Goal: Task Accomplishment & Management: Use online tool/utility

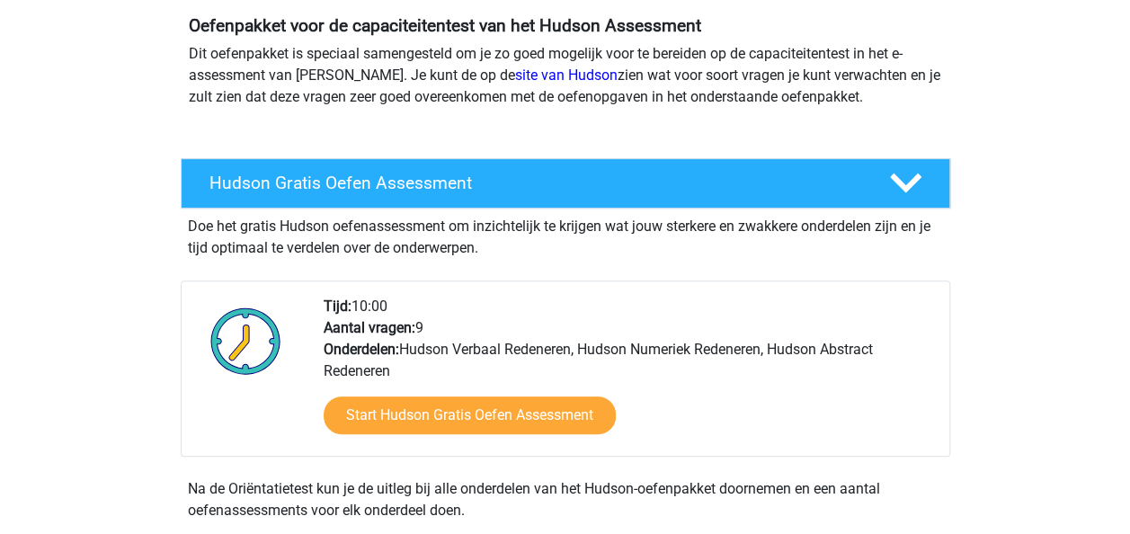
scroll to position [174, 0]
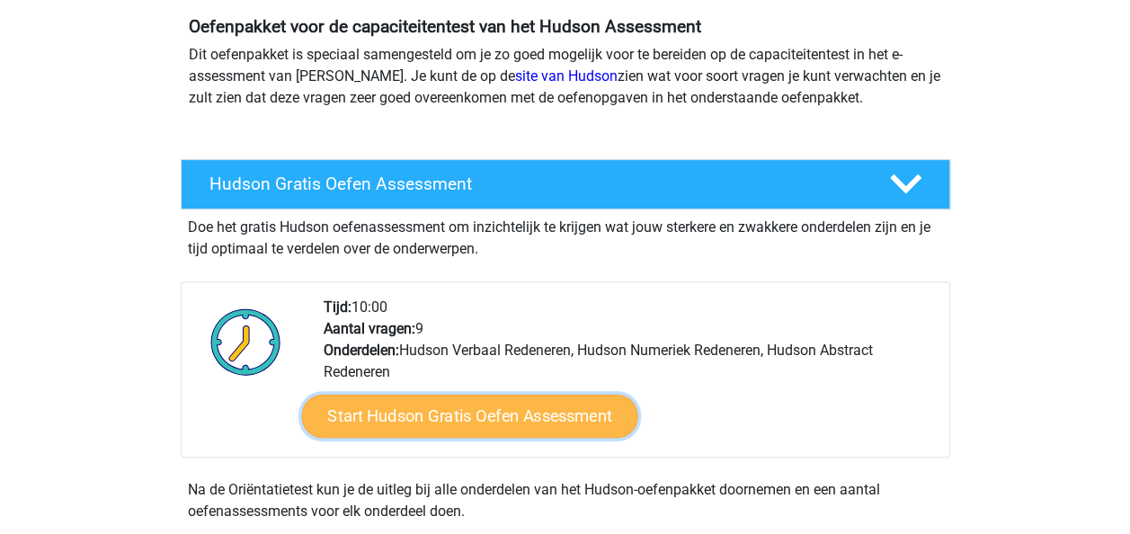
click at [419, 419] on link "Start Hudson Gratis Oefen Assessment" at bounding box center [469, 416] width 336 height 43
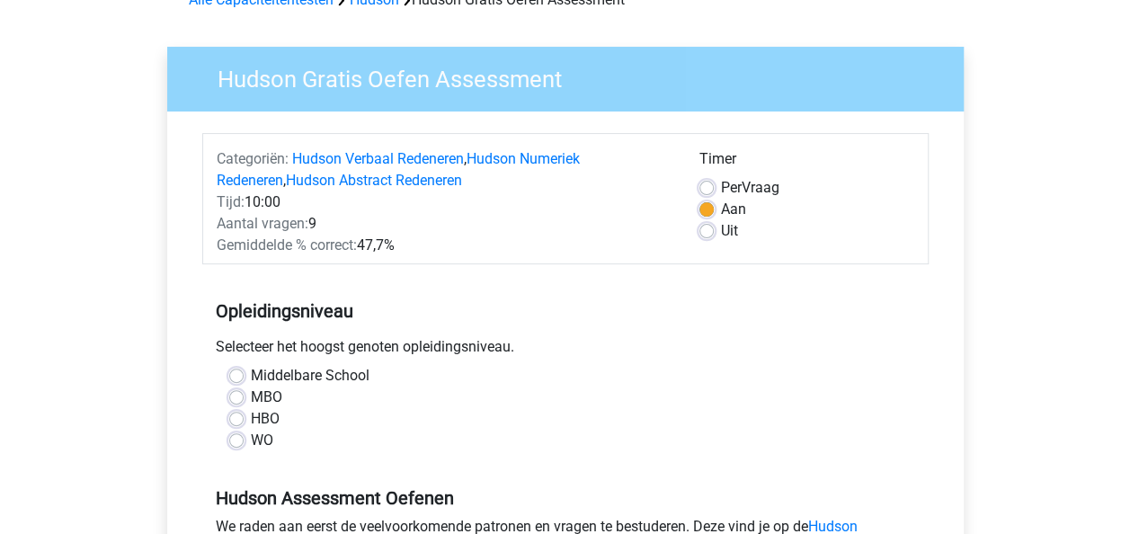
scroll to position [105, 0]
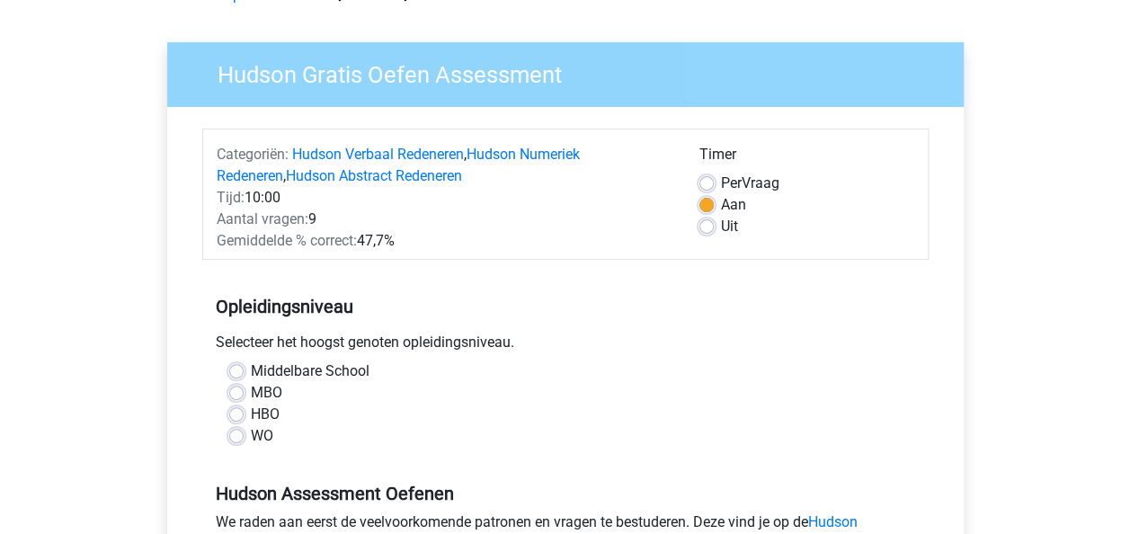
click at [251, 415] on label "HBO" at bounding box center [265, 415] width 29 height 22
click at [239, 415] on input "HBO" at bounding box center [236, 413] width 14 height 18
radio input "true"
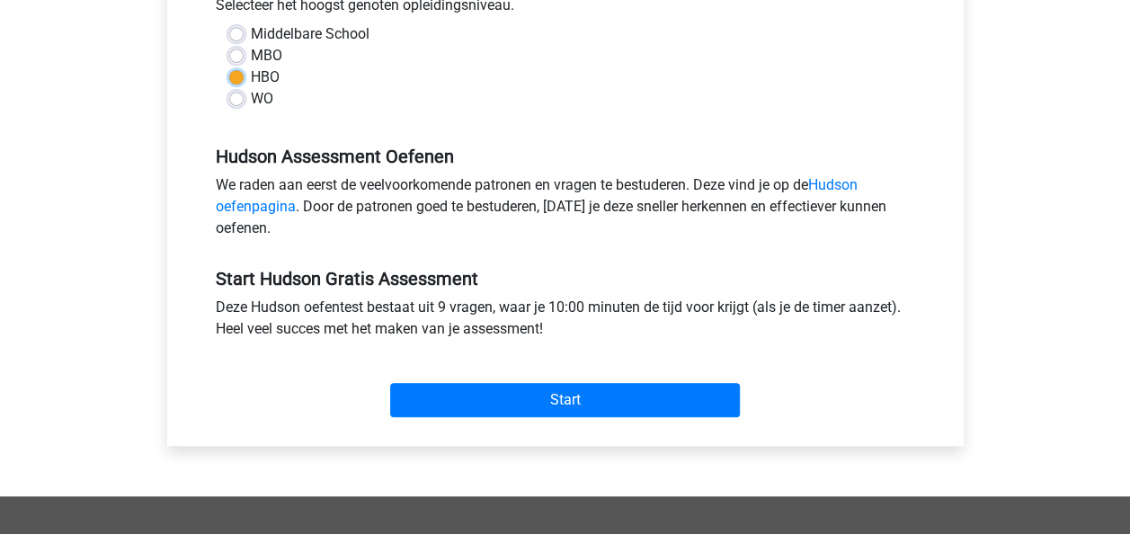
scroll to position [443, 0]
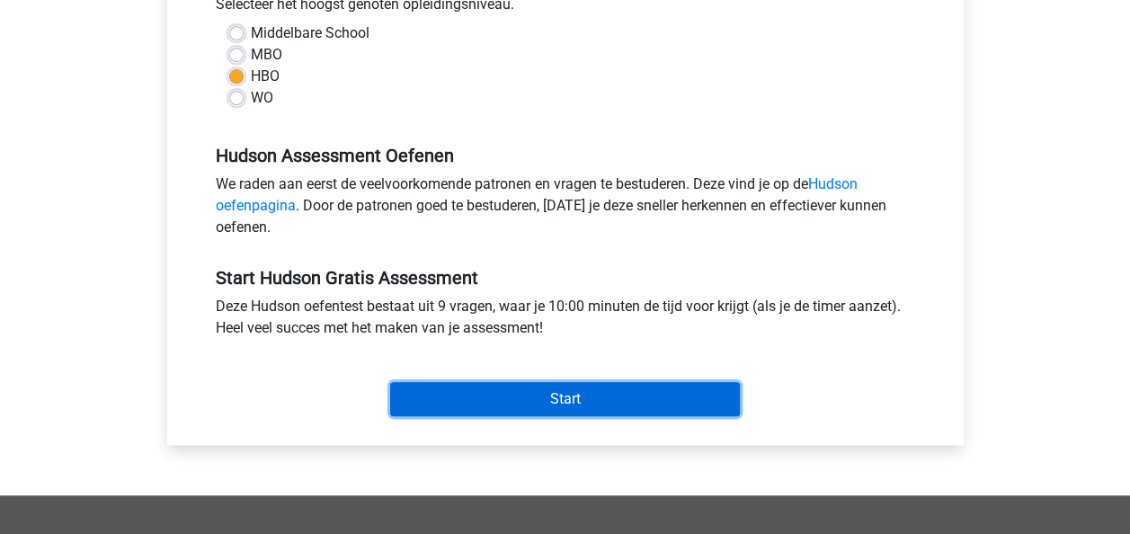
click at [431, 385] on input "Start" at bounding box center [565, 399] width 350 height 34
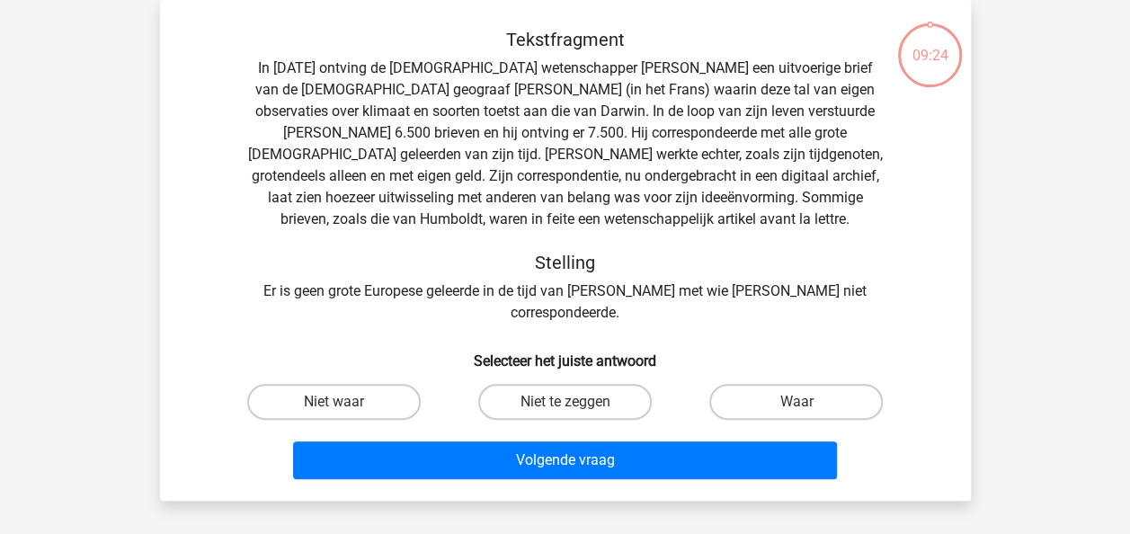
scroll to position [84, 0]
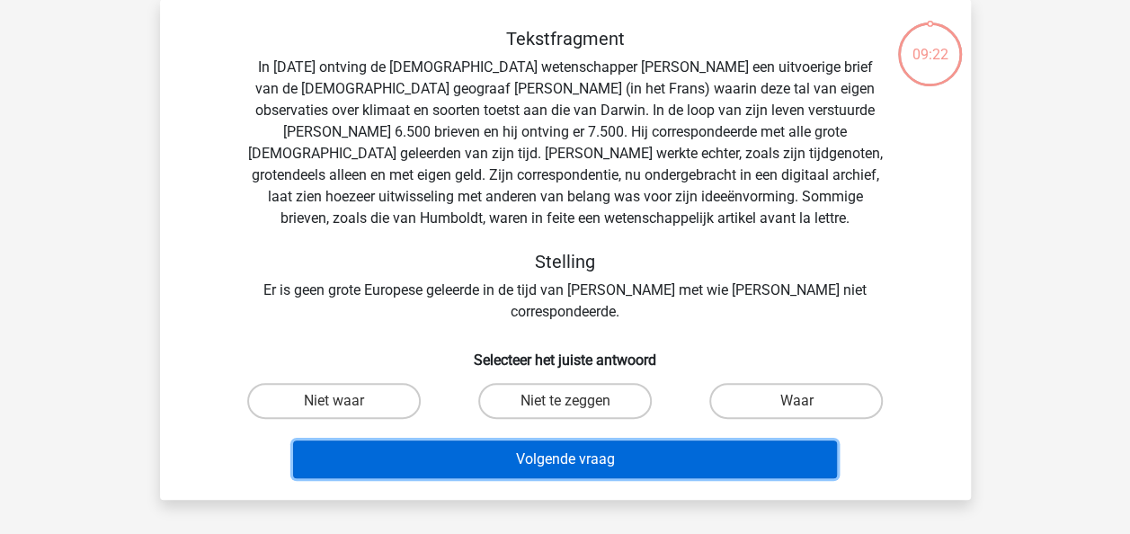
click at [540, 444] on button "Volgende vraag" at bounding box center [565, 460] width 544 height 38
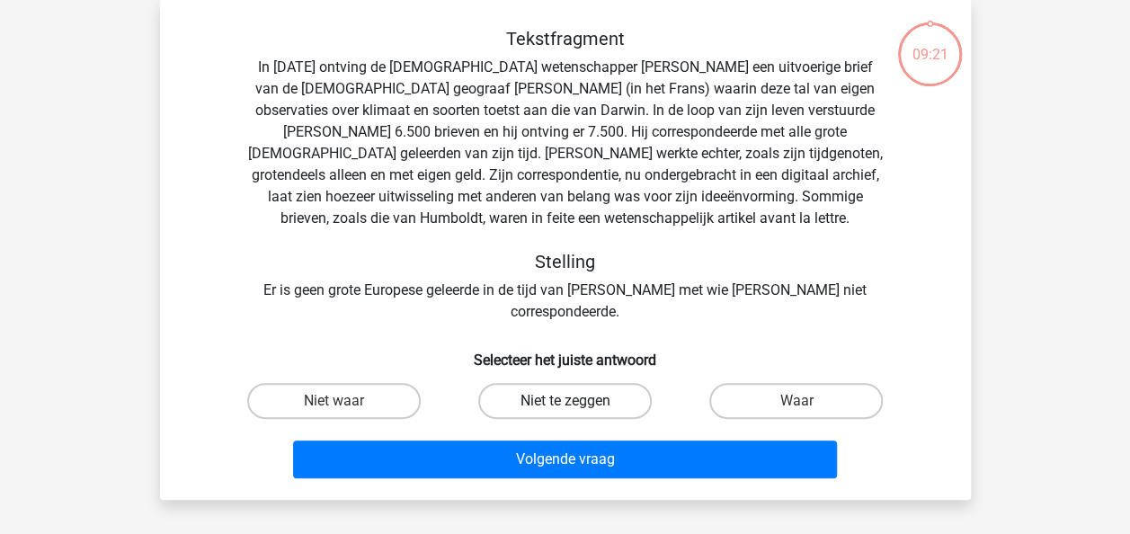
click at [558, 394] on label "Niet te zeggen" at bounding box center [565, 401] width 174 height 36
click at [565, 401] on input "Niet te zeggen" at bounding box center [571, 407] width 12 height 12
radio input "true"
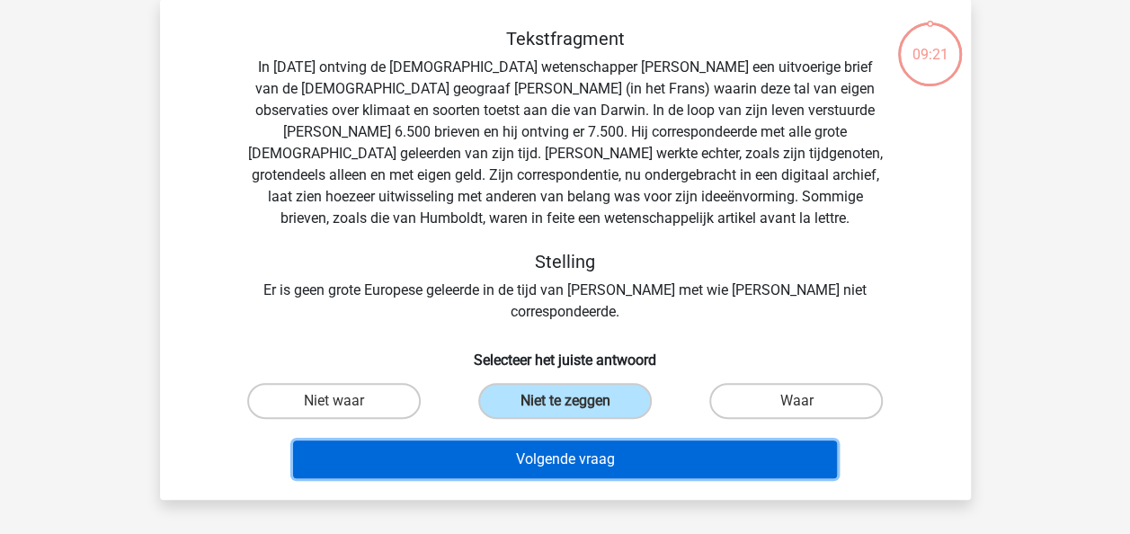
click at [541, 456] on button "Volgende vraag" at bounding box center [565, 460] width 544 height 38
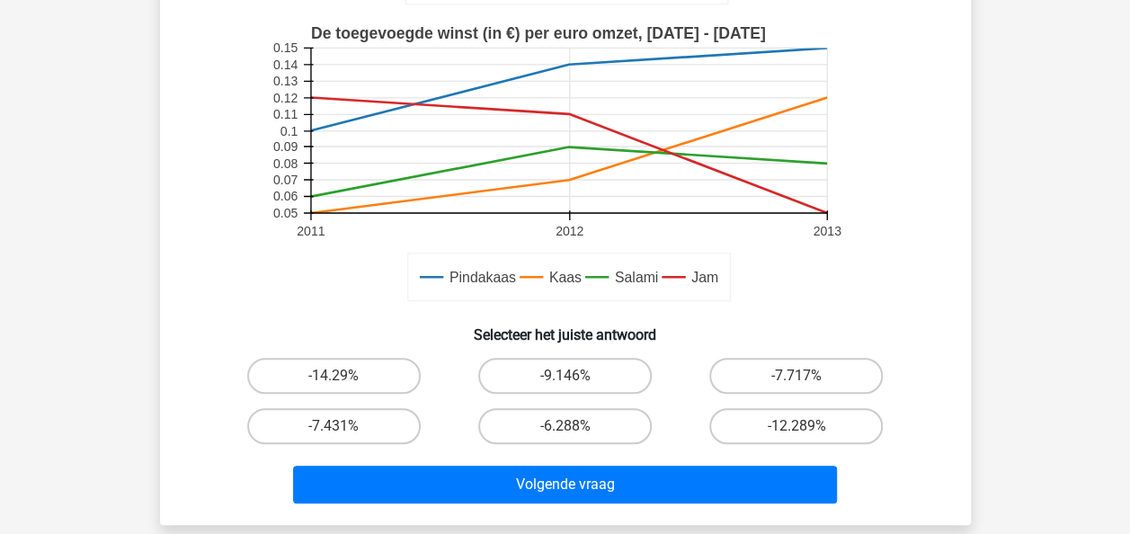
scroll to position [446, 0]
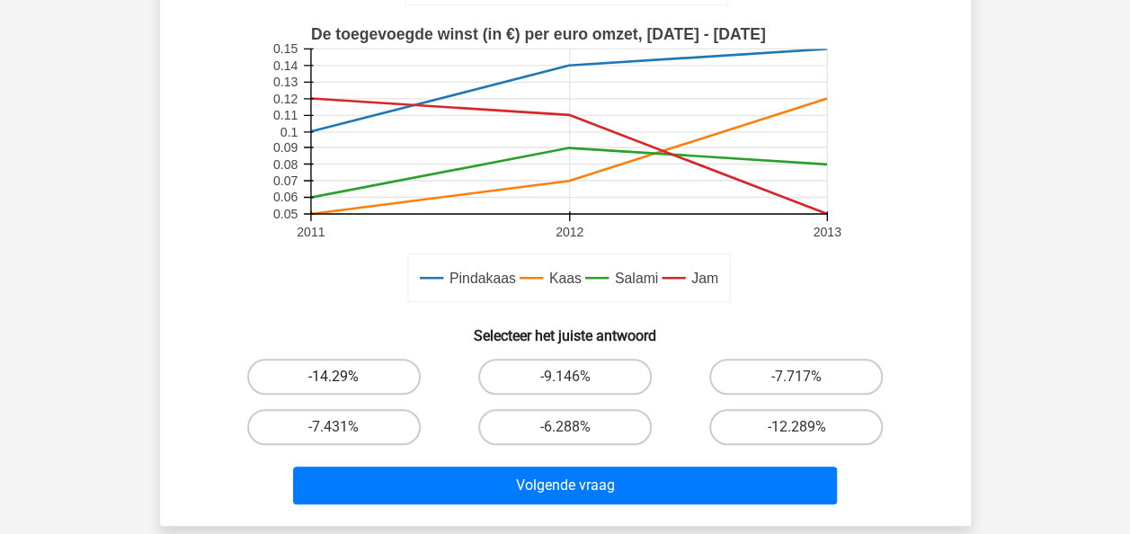
click at [372, 367] on label "-14.29%" at bounding box center [334, 377] width 174 height 36
click at [345, 377] on input "-14.29%" at bounding box center [340, 383] width 12 height 12
radio input "true"
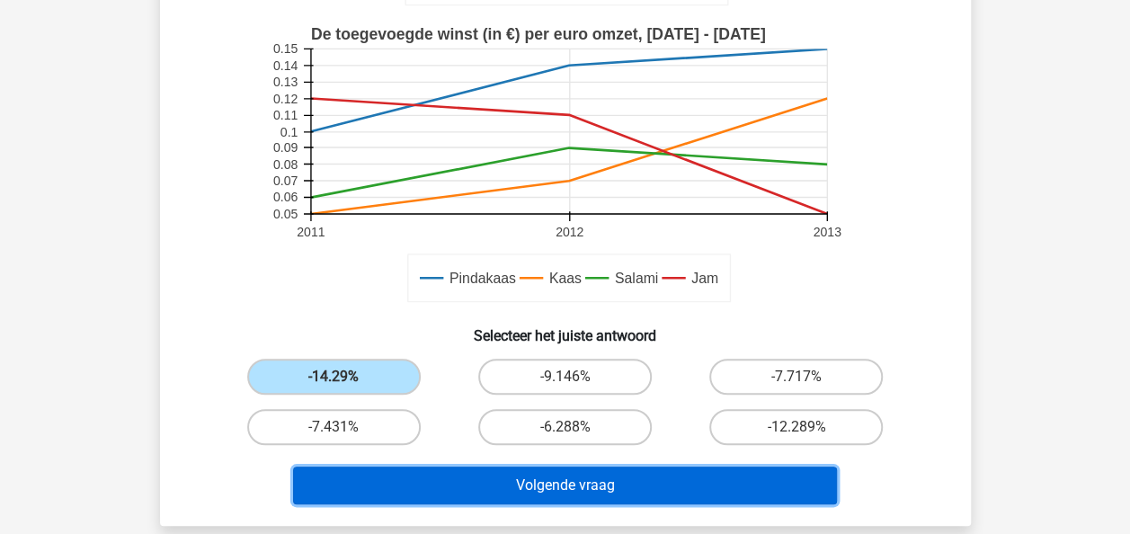
click at [534, 478] on button "Volgende vraag" at bounding box center [565, 486] width 544 height 38
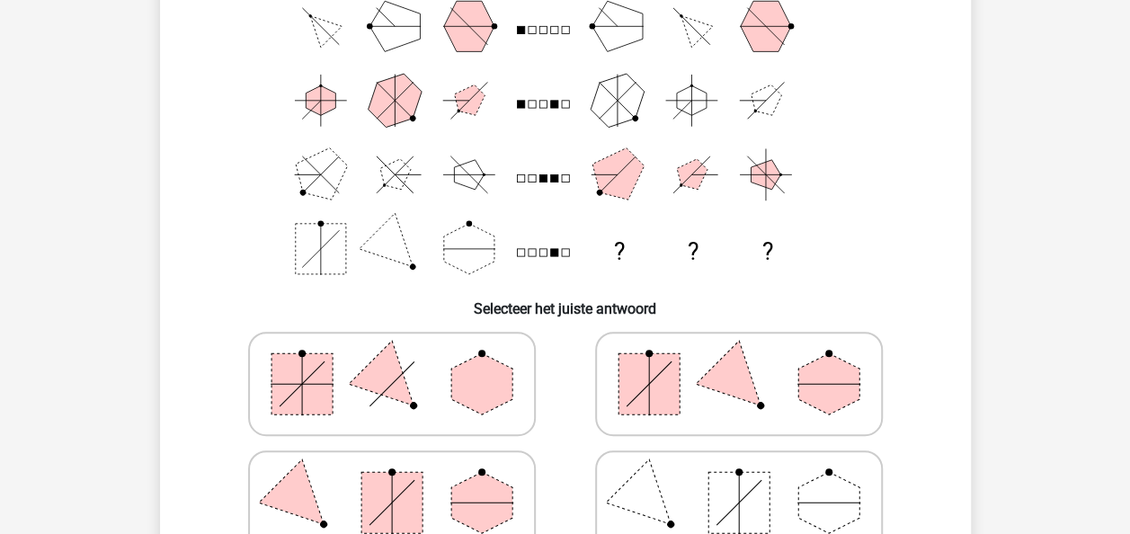
scroll to position [185, 0]
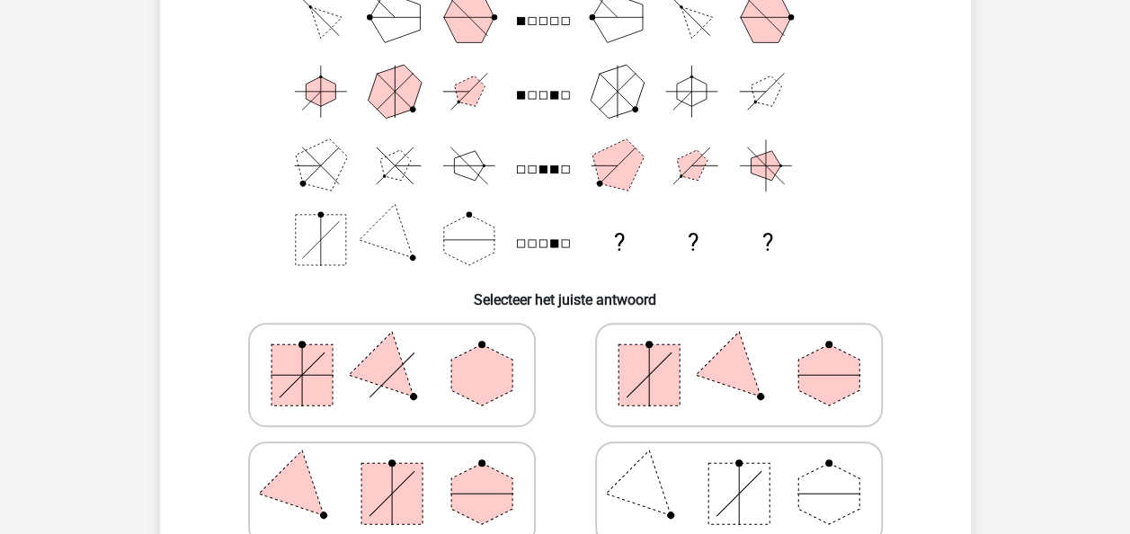
click at [745, 362] on polygon at bounding box center [738, 375] width 86 height 86
click at [745, 353] on input "radio" at bounding box center [745, 347] width 12 height 12
radio input "true"
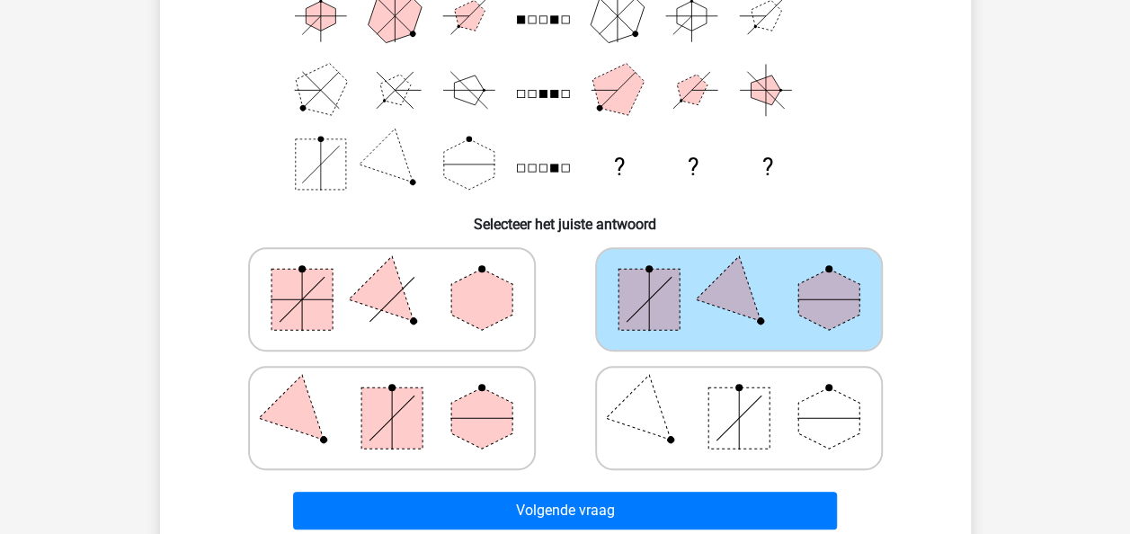
scroll to position [266, 0]
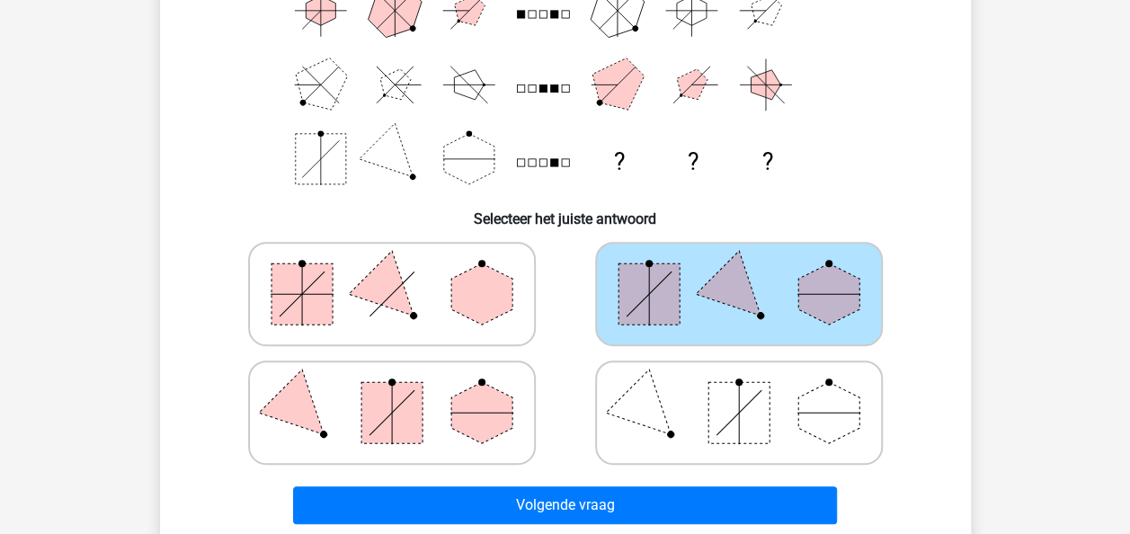
click at [509, 389] on icon at bounding box center [392, 413] width 270 height 90
click at [404, 389] on input "radio" at bounding box center [398, 385] width 12 height 12
radio input "true"
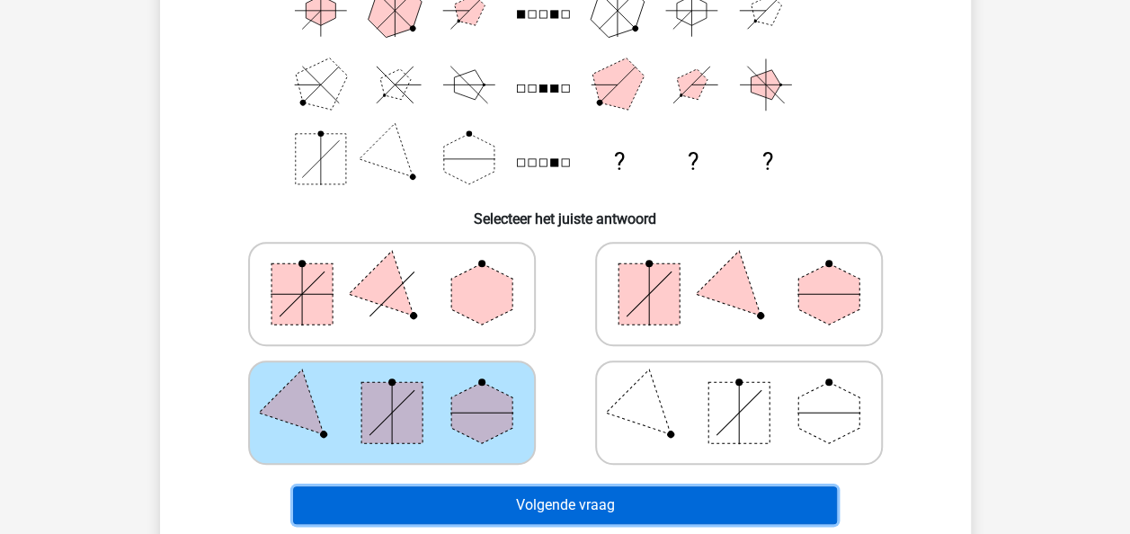
click at [580, 498] on button "Volgende vraag" at bounding box center [565, 506] width 544 height 38
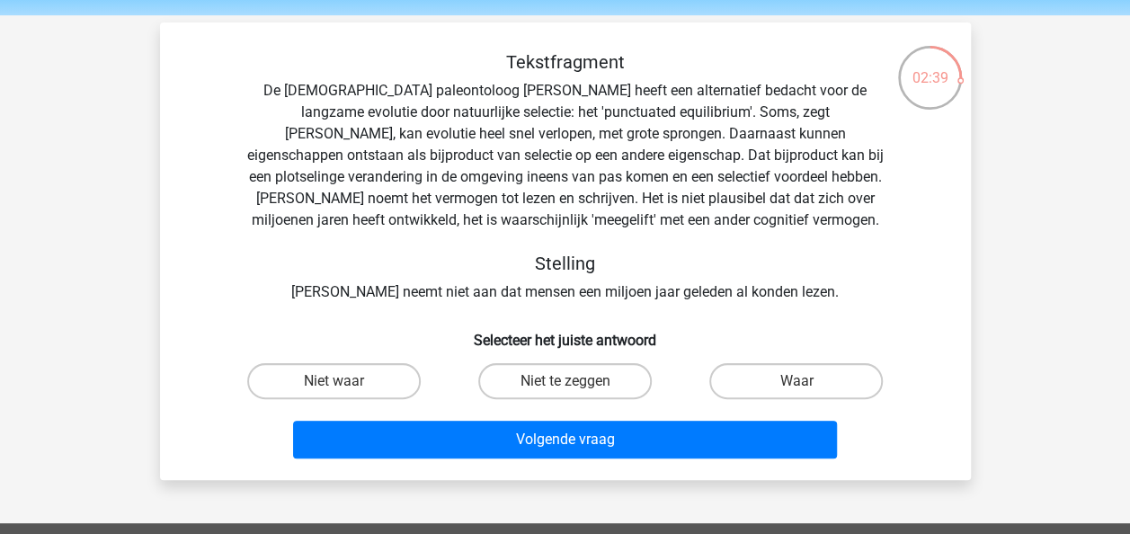
scroll to position [49, 0]
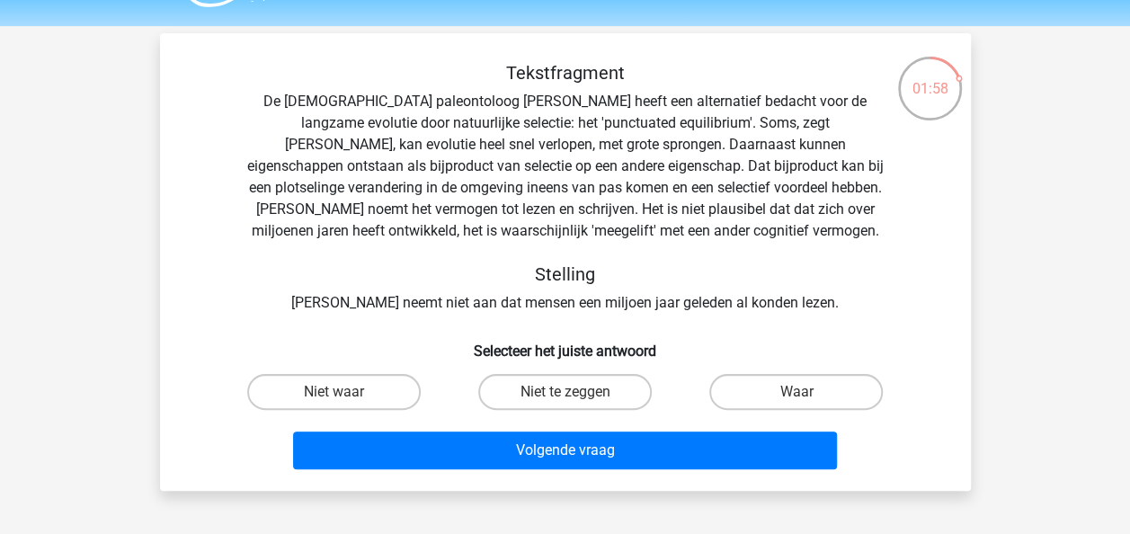
click at [807, 424] on div "Volgende vraag" at bounding box center [566, 446] width 754 height 59
click at [816, 403] on label "Waar" at bounding box center [797, 392] width 174 height 36
click at [809, 403] on input "Waar" at bounding box center [803, 398] width 12 height 12
radio input "true"
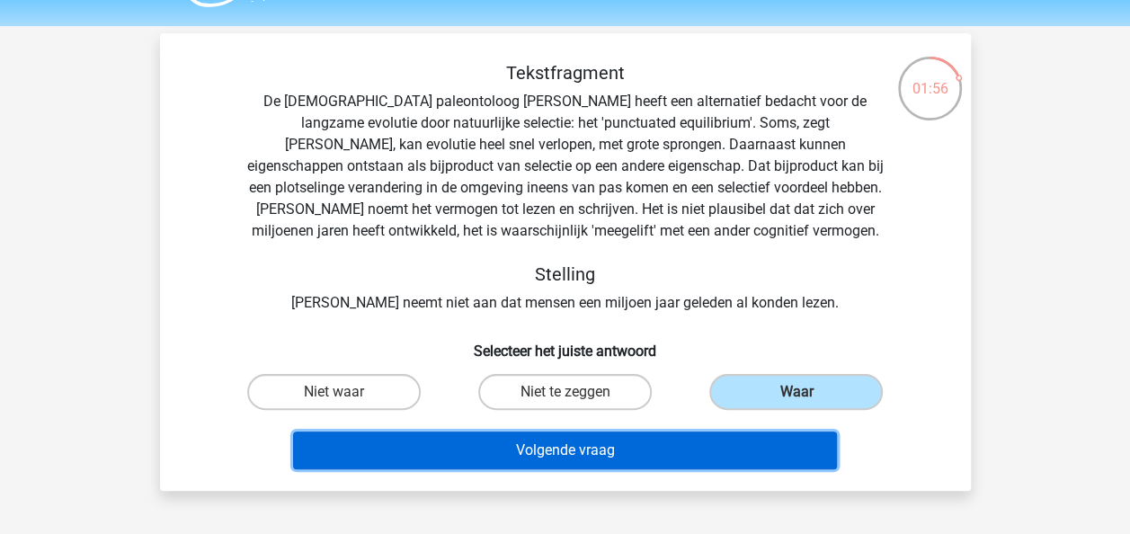
click at [775, 439] on button "Volgende vraag" at bounding box center [565, 451] width 544 height 38
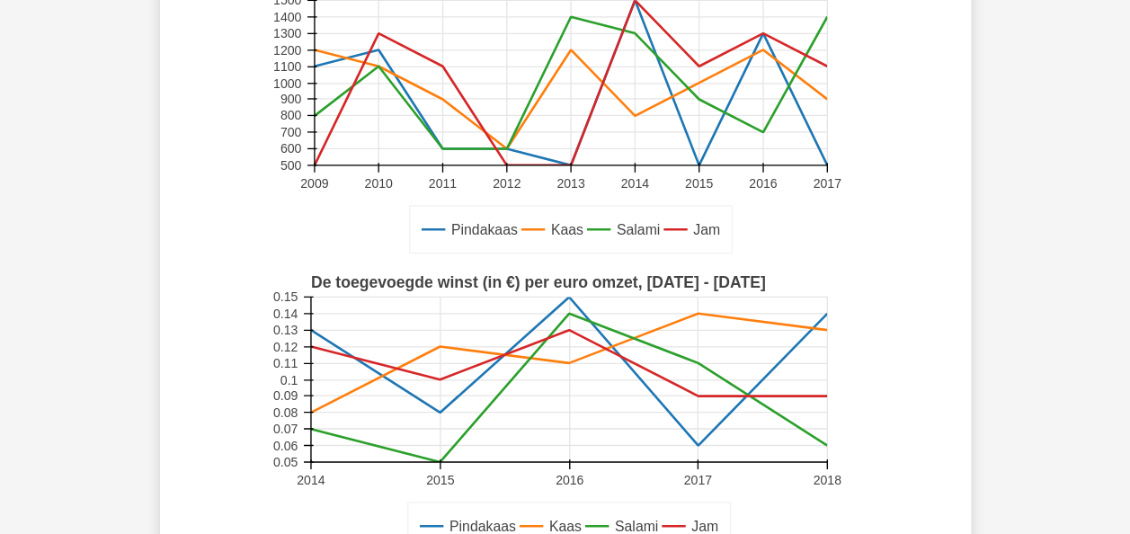
scroll to position [0, 0]
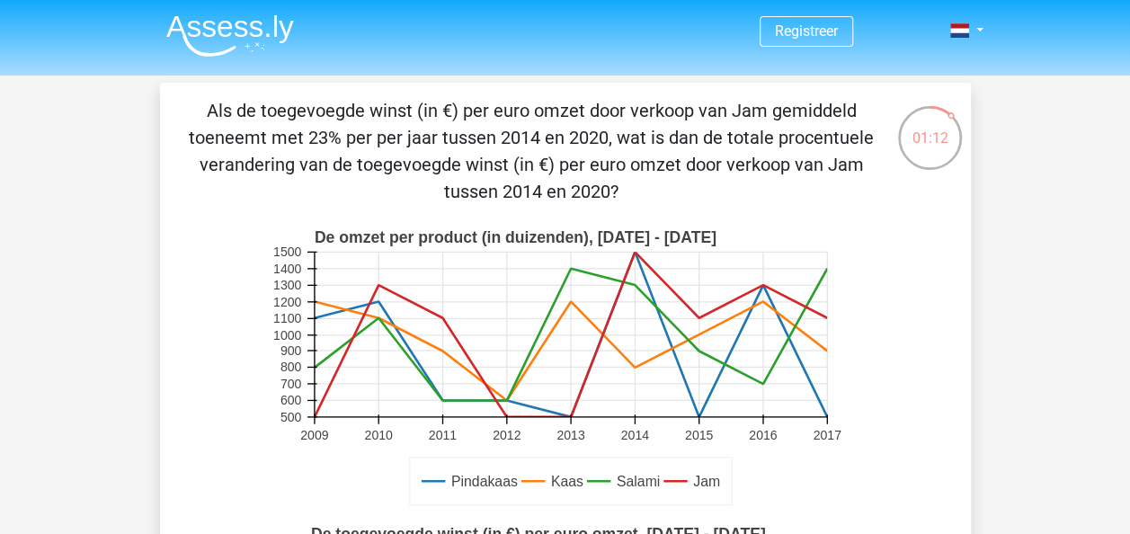
click at [309, 138] on p "Als de toegevoegde winst (in €) per euro omzet door verkoop van Jam gemiddeld t…" at bounding box center [532, 151] width 686 height 108
drag, startPoint x: 309, startPoint y: 138, endPoint x: 336, endPoint y: 136, distance: 27.0
click at [336, 136] on p "Als de toegevoegde winst (in €) per euro omzet door verkoop van Jam gemiddeld t…" at bounding box center [532, 151] width 686 height 108
drag, startPoint x: 383, startPoint y: 201, endPoint x: 376, endPoint y: 147, distance: 54.4
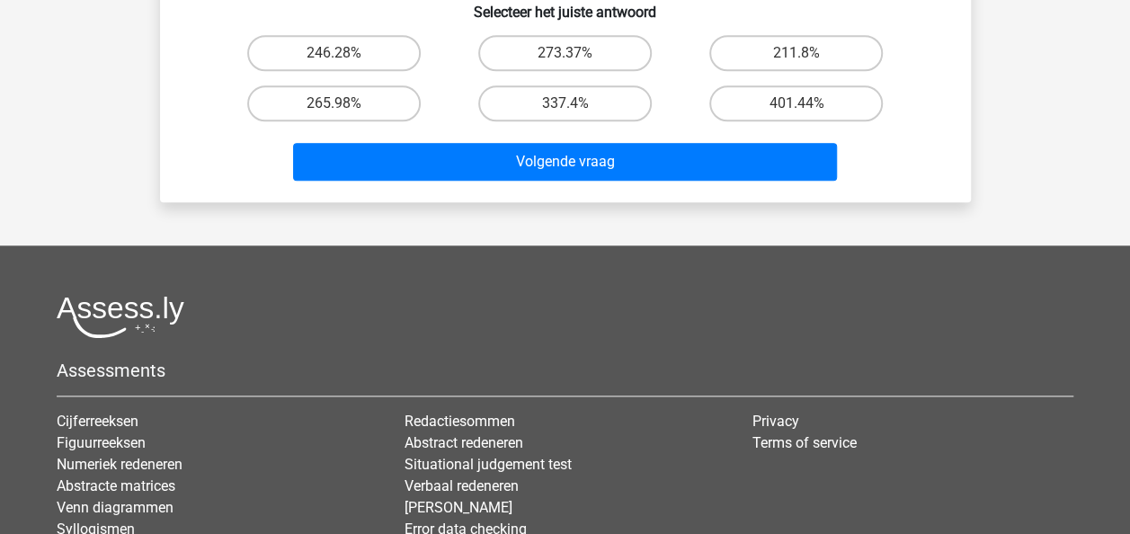
scroll to position [854, 0]
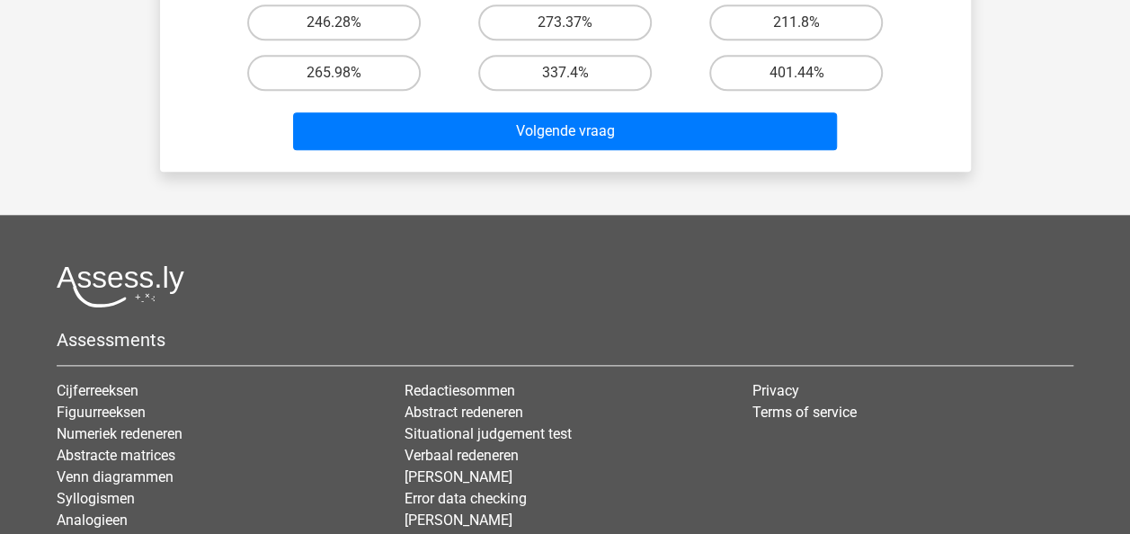
drag, startPoint x: 376, startPoint y: 147, endPoint x: 160, endPoint y: 153, distance: 215.9
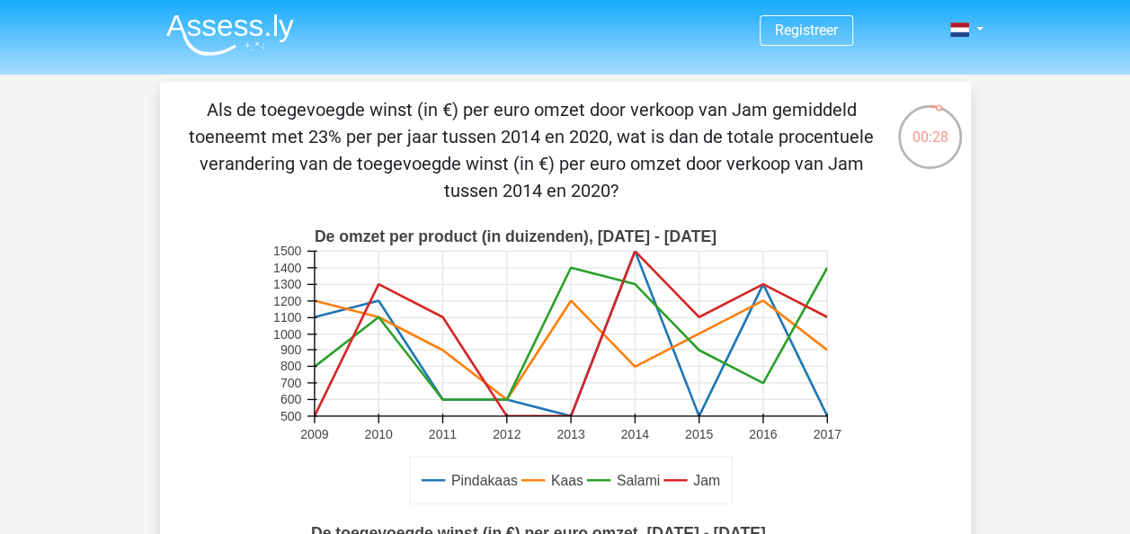
scroll to position [0, 0]
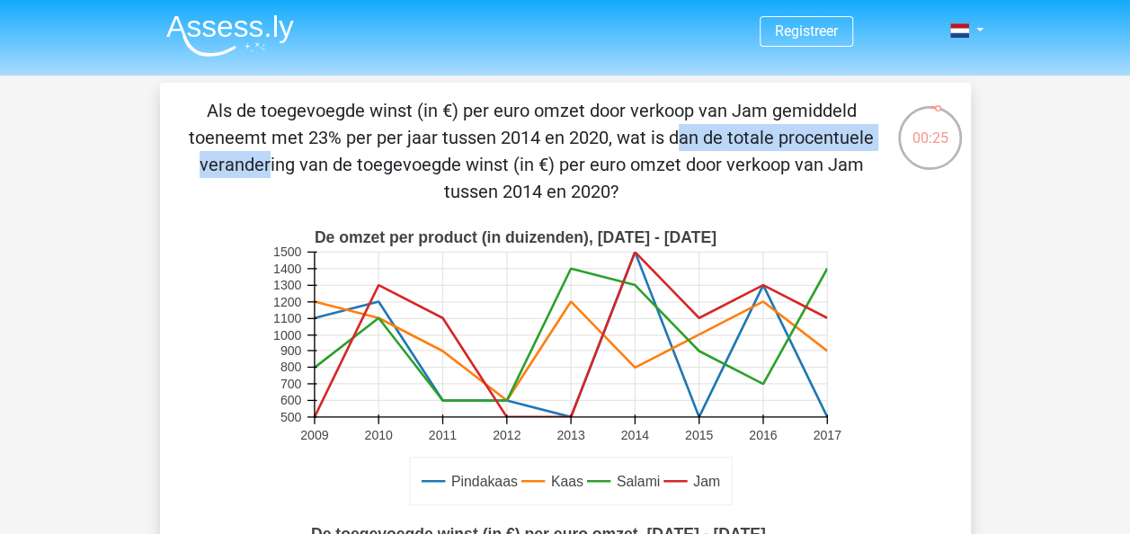
drag, startPoint x: 308, startPoint y: 133, endPoint x: 576, endPoint y: 149, distance: 267.6
click at [576, 149] on p "Als de toegevoegde winst (in €) per euro omzet door verkoop van Jam gemiddeld t…" at bounding box center [532, 151] width 686 height 108
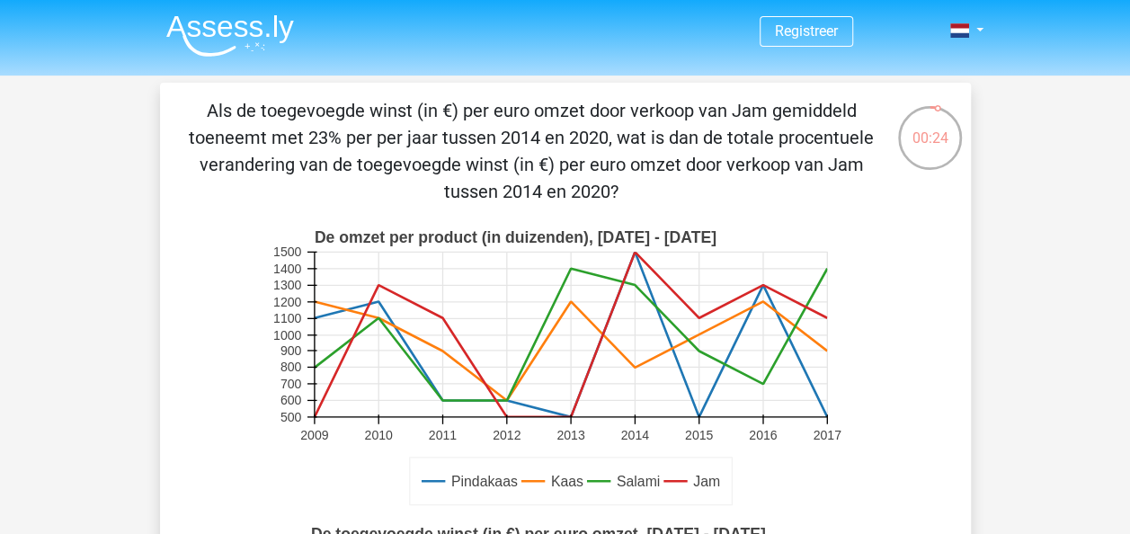
click at [315, 167] on p "Als de toegevoegde winst (in €) per euro omzet door verkoop van Jam gemiddeld t…" at bounding box center [532, 151] width 686 height 108
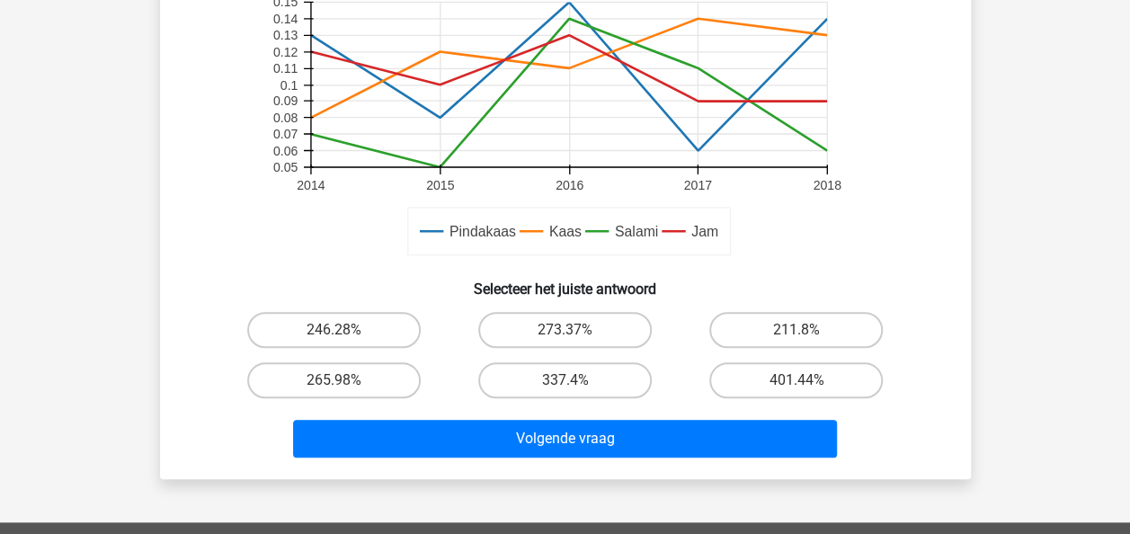
scroll to position [548, 0]
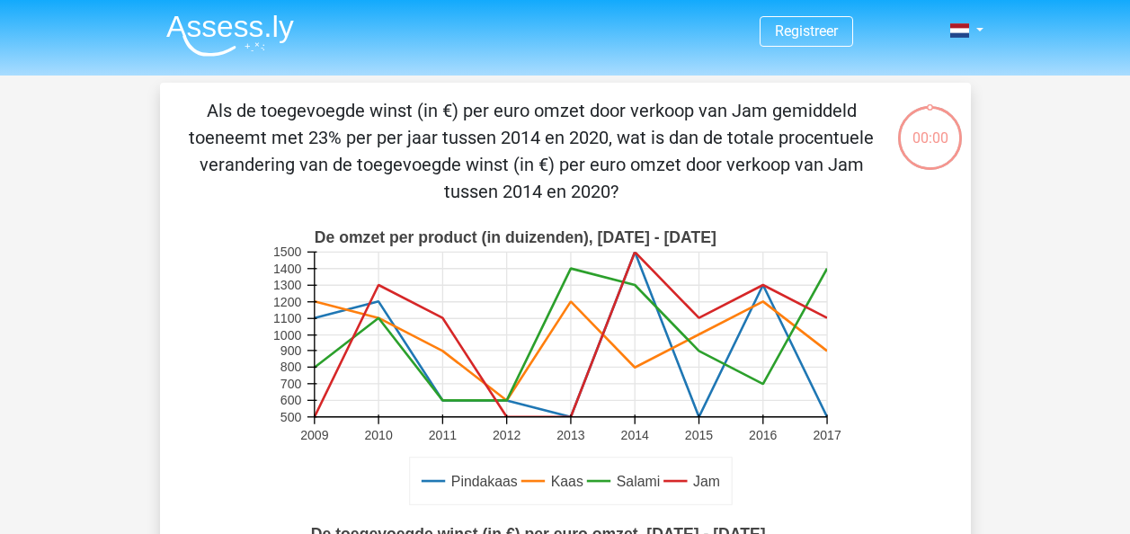
scroll to position [548, 0]
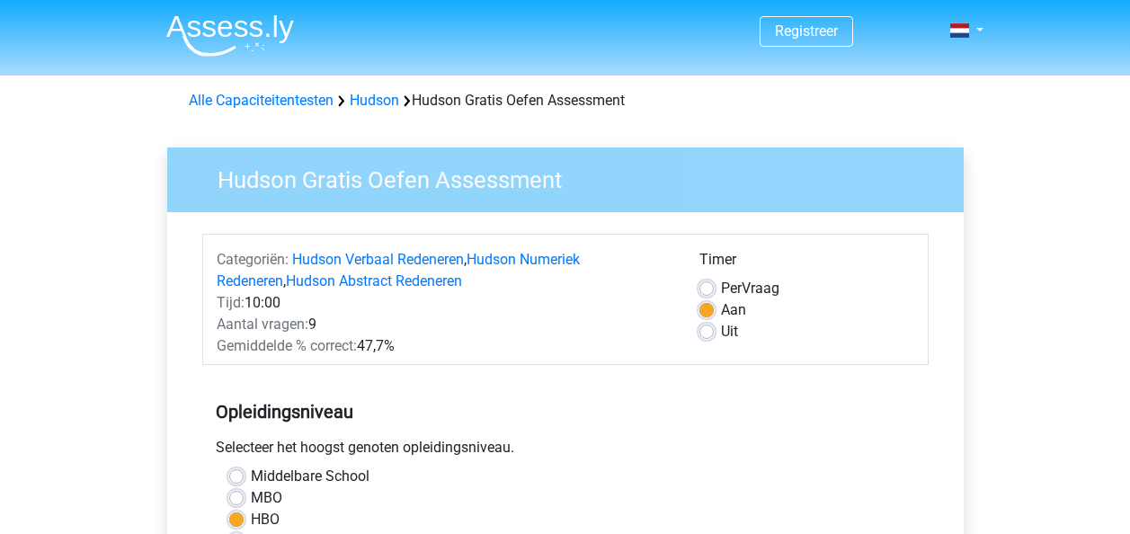
scroll to position [443, 0]
